Goal: Task Accomplishment & Management: Use online tool/utility

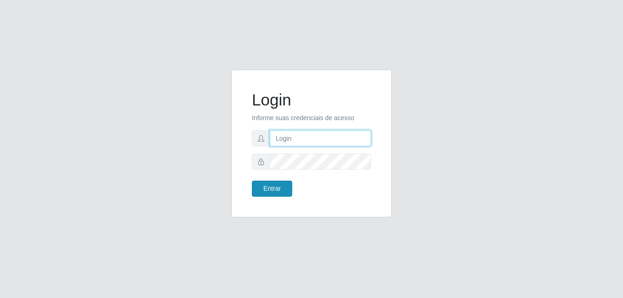
type input "Yohanna@bessa"
click at [280, 190] on button "Entrar" at bounding box center [272, 189] width 40 height 16
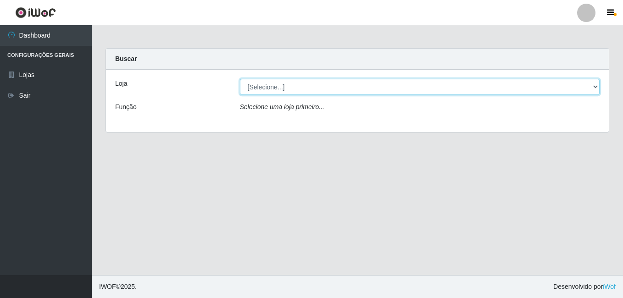
click at [579, 87] on select "[Selecione...] Bemais Supermercados - B9 Bessa" at bounding box center [420, 87] width 360 height 16
select select "410"
click at [240, 79] on select "[Selecione...] Bemais Supermercados - B9 Bessa" at bounding box center [420, 87] width 360 height 16
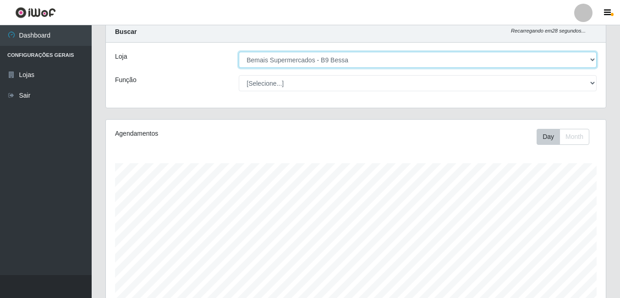
scroll to position [262, 0]
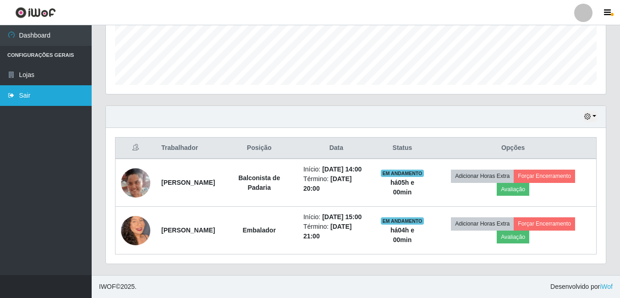
click at [63, 89] on link "Sair" at bounding box center [46, 95] width 92 height 21
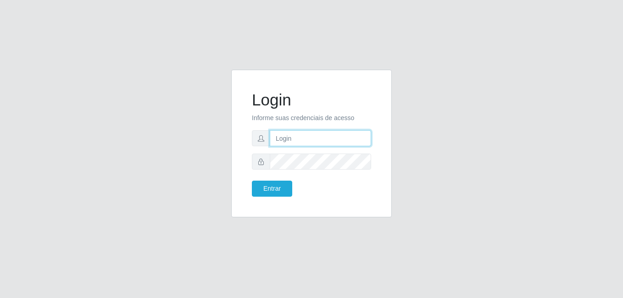
type input "Yohanna@bessa"
